Goal: Find specific page/section: Find specific page/section

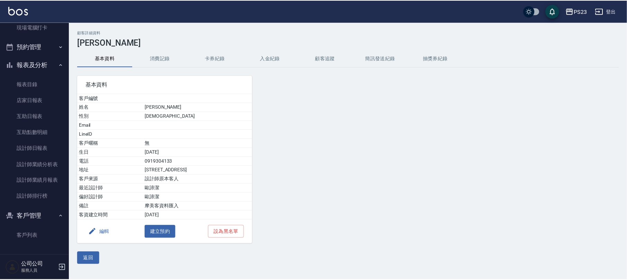
scroll to position [76, 0]
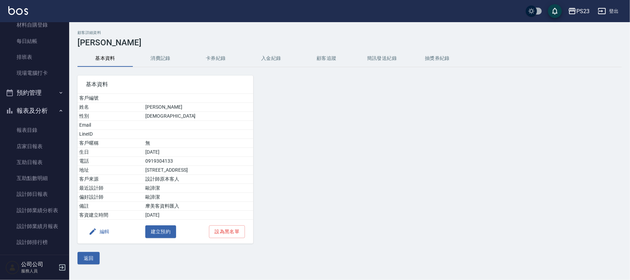
drag, startPoint x: 47, startPoint y: 194, endPoint x: 110, endPoint y: 86, distance: 124.8
click at [48, 195] on link "設計師日報表" at bounding box center [35, 194] width 64 height 16
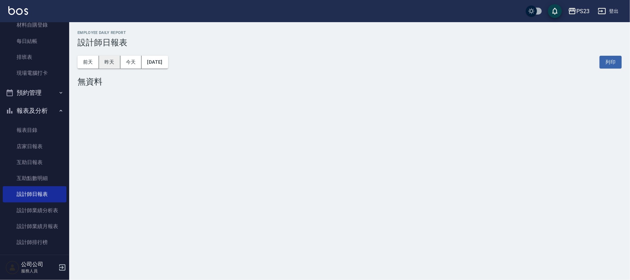
click at [112, 61] on button "昨天" at bounding box center [109, 62] width 21 height 13
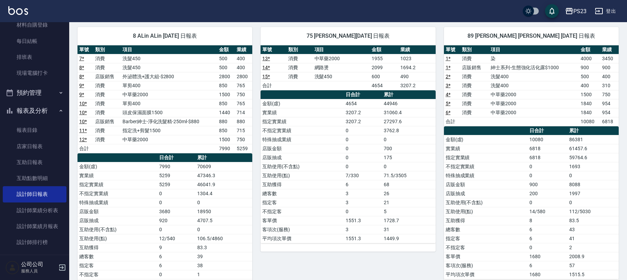
scroll to position [3, 0]
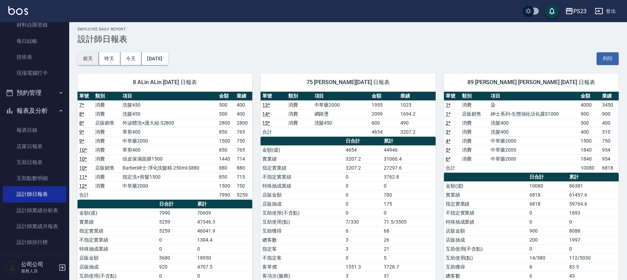
click at [95, 61] on button "前天" at bounding box center [87, 58] width 21 height 13
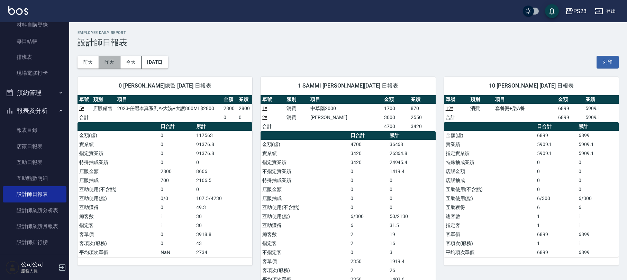
click at [104, 64] on button "昨天" at bounding box center [109, 62] width 21 height 13
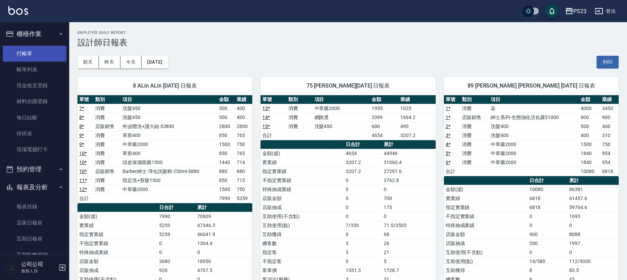
click at [35, 48] on link "打帳單" at bounding box center [35, 54] width 64 height 16
